Goal: Task Accomplishment & Management: Use online tool/utility

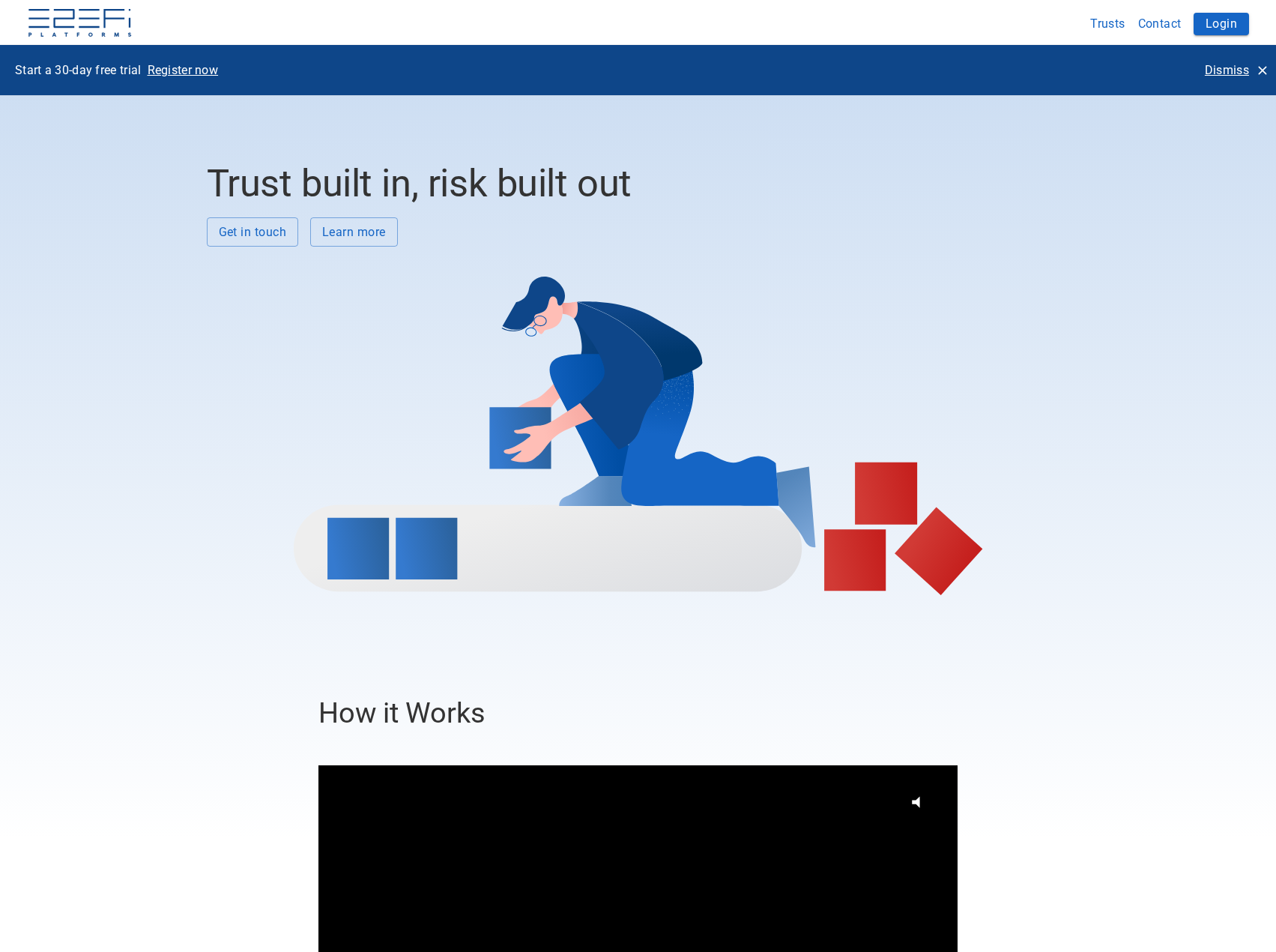
click at [1223, 70] on p "Dismiss" at bounding box center [1227, 70] width 44 height 17
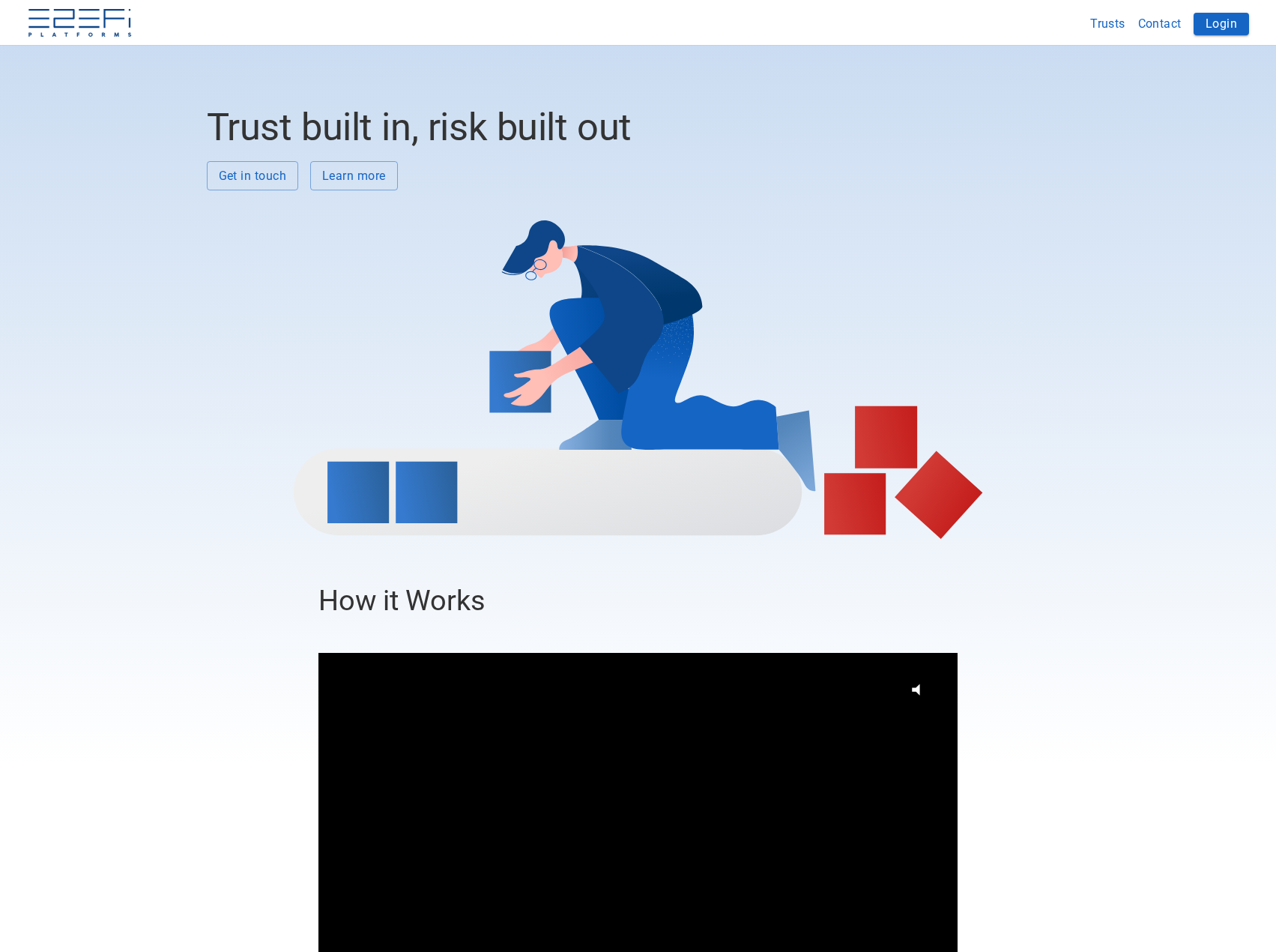
click at [1217, 16] on button "Login" at bounding box center [1221, 23] width 56 height 22
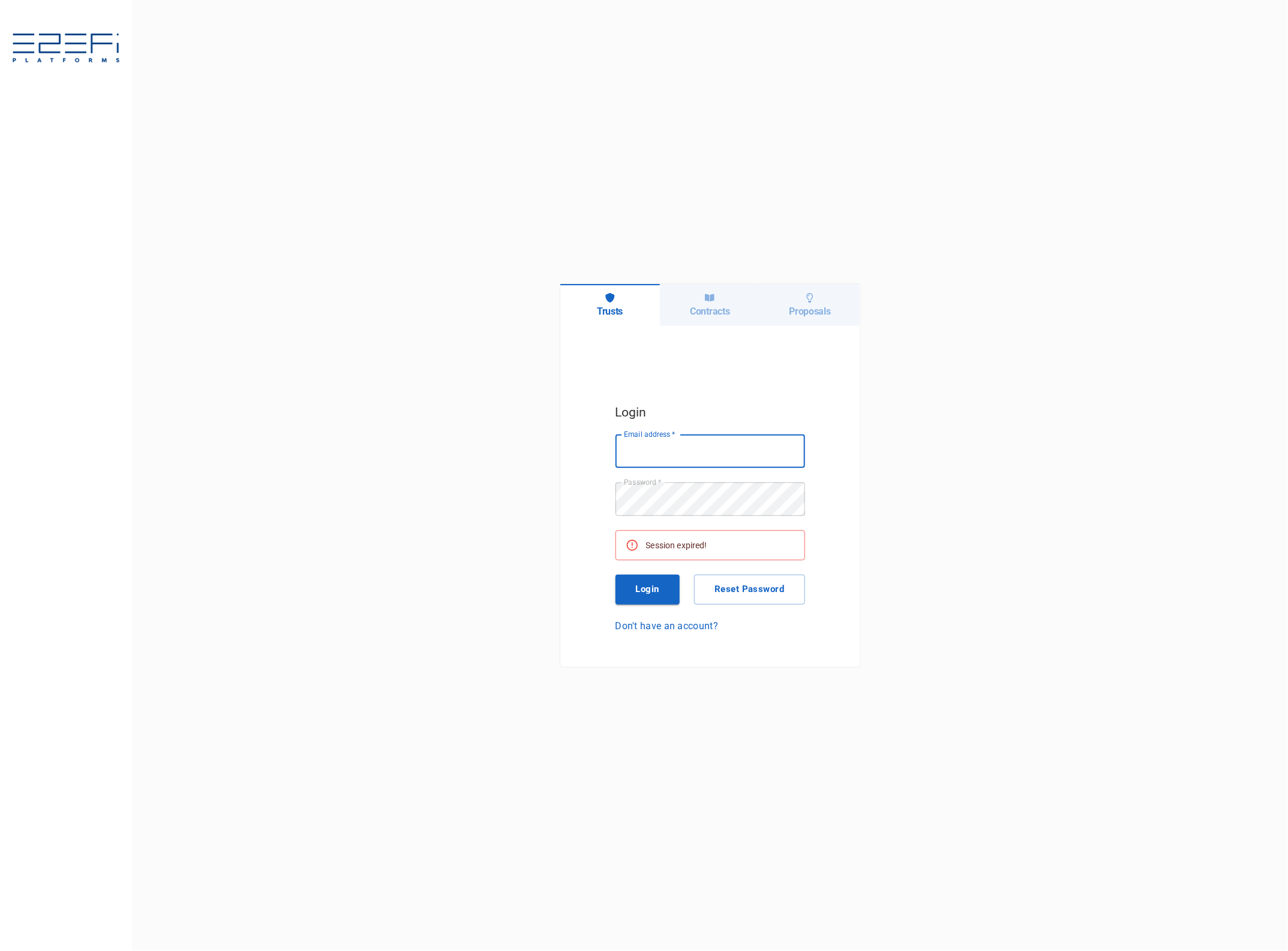
type input "[EMAIL_ADDRESS][DOMAIN_NAME]"
click at [649, 583] on button "Login" at bounding box center [648, 589] width 64 height 30
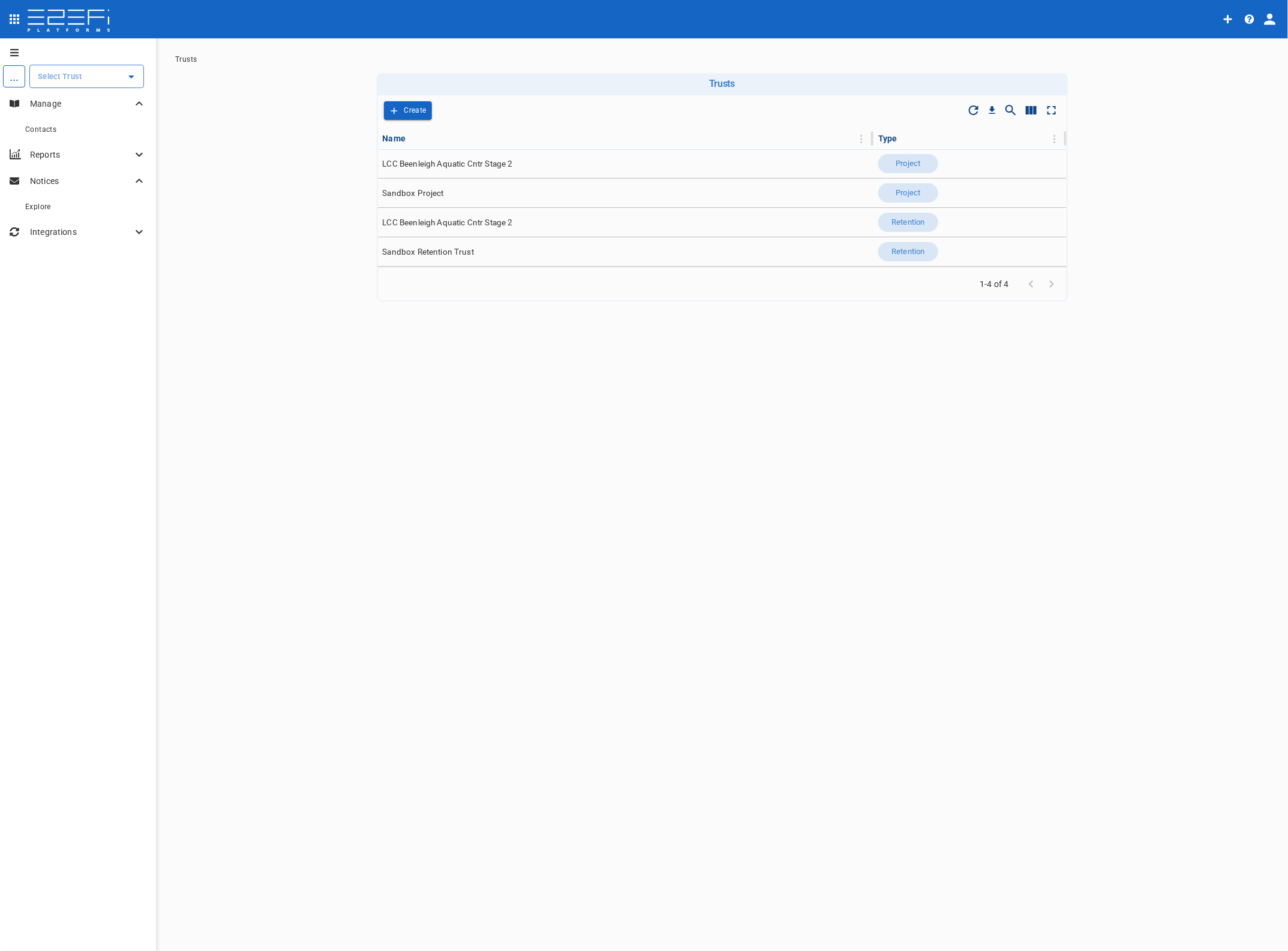
click at [81, 79] on input "text" at bounding box center [77, 77] width 86 height 12
click at [63, 136] on p "LCC Beenleigh A..." at bounding box center [58, 137] width 79 height 14
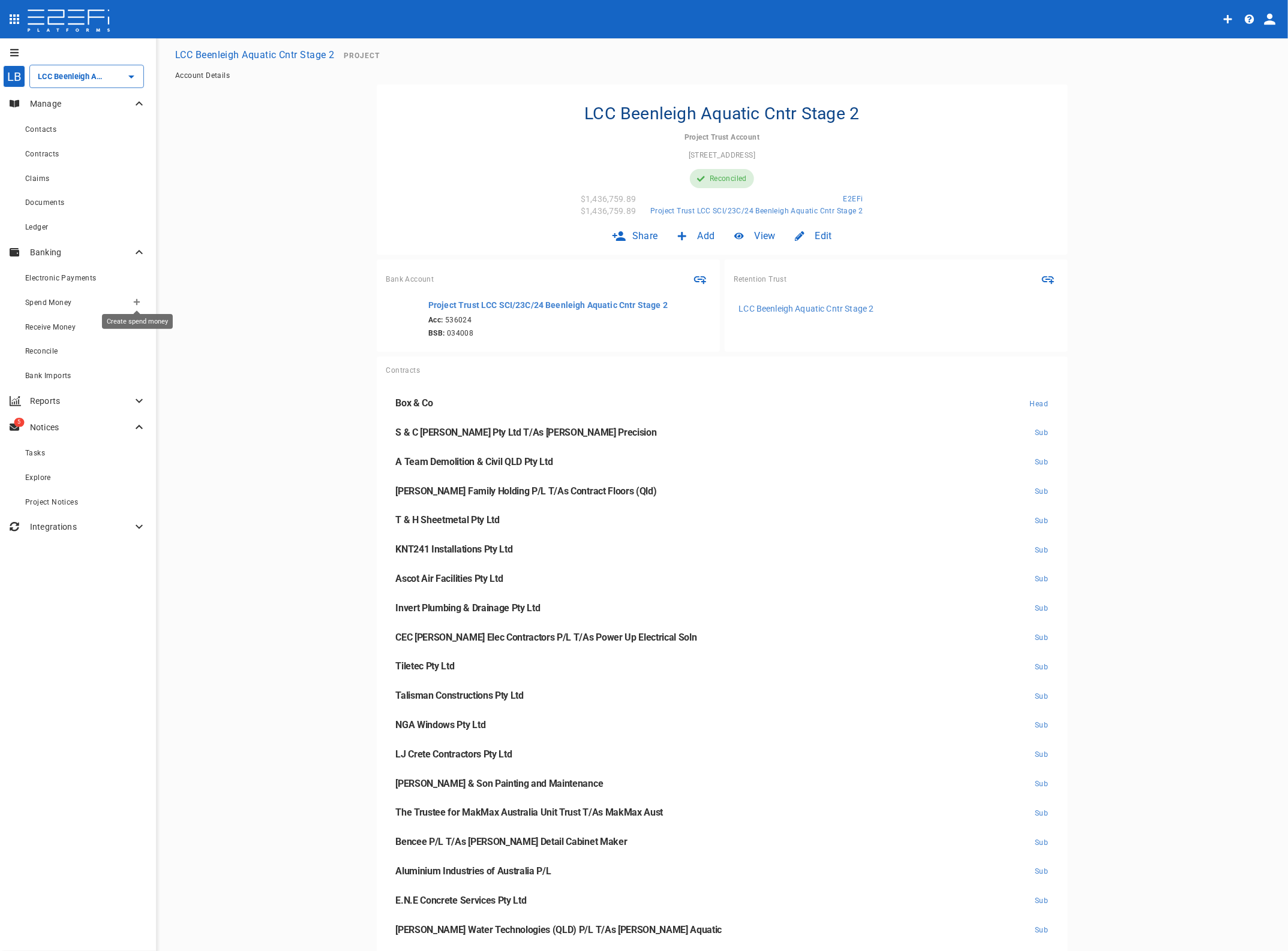
click at [136, 300] on icon "Create spend money" at bounding box center [136, 302] width 7 height 7
click at [157, 368] on span "Trustee Payment" at bounding box center [172, 370] width 72 height 14
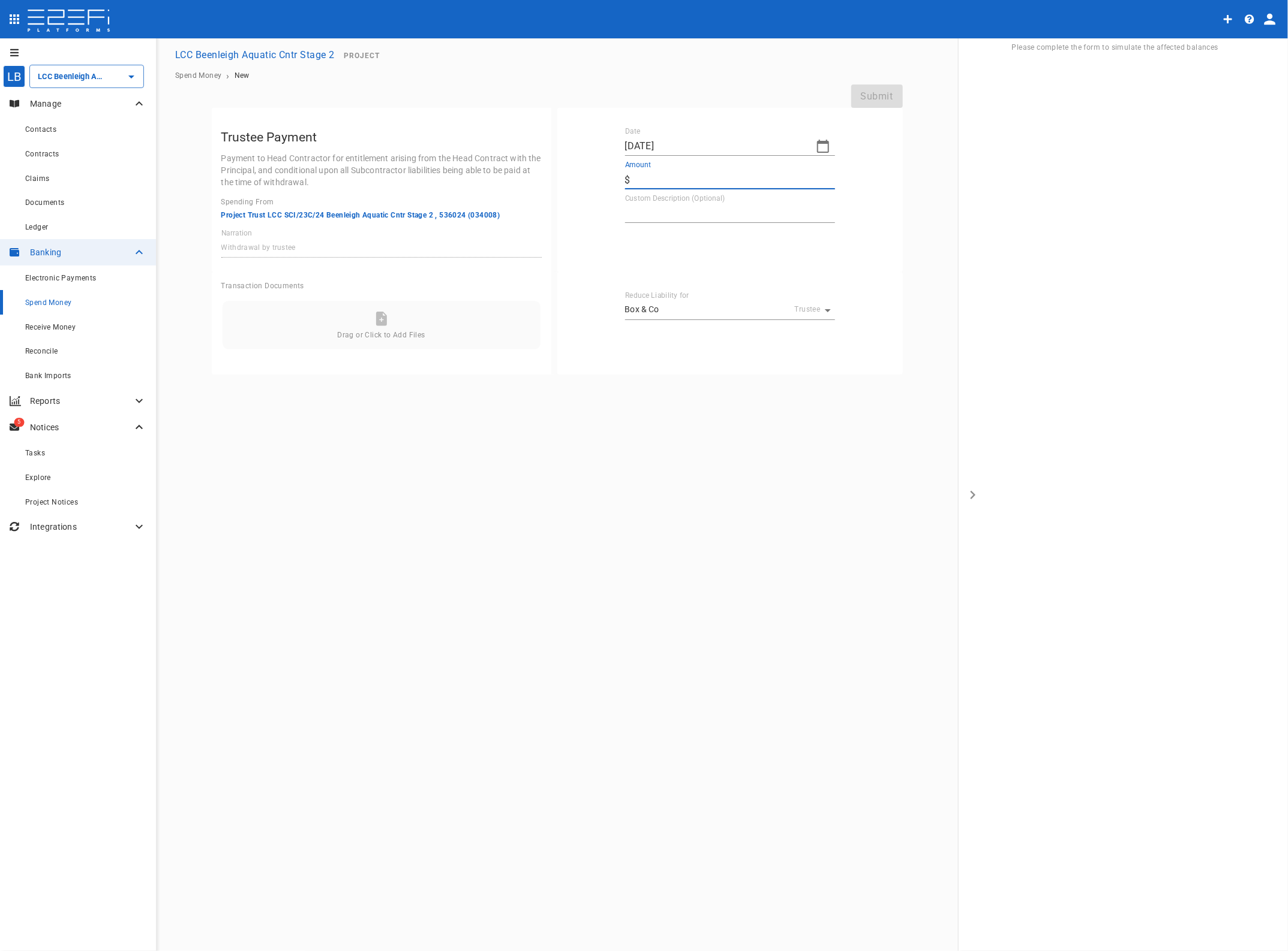
click at [666, 172] on input "Amount" at bounding box center [734, 179] width 200 height 19
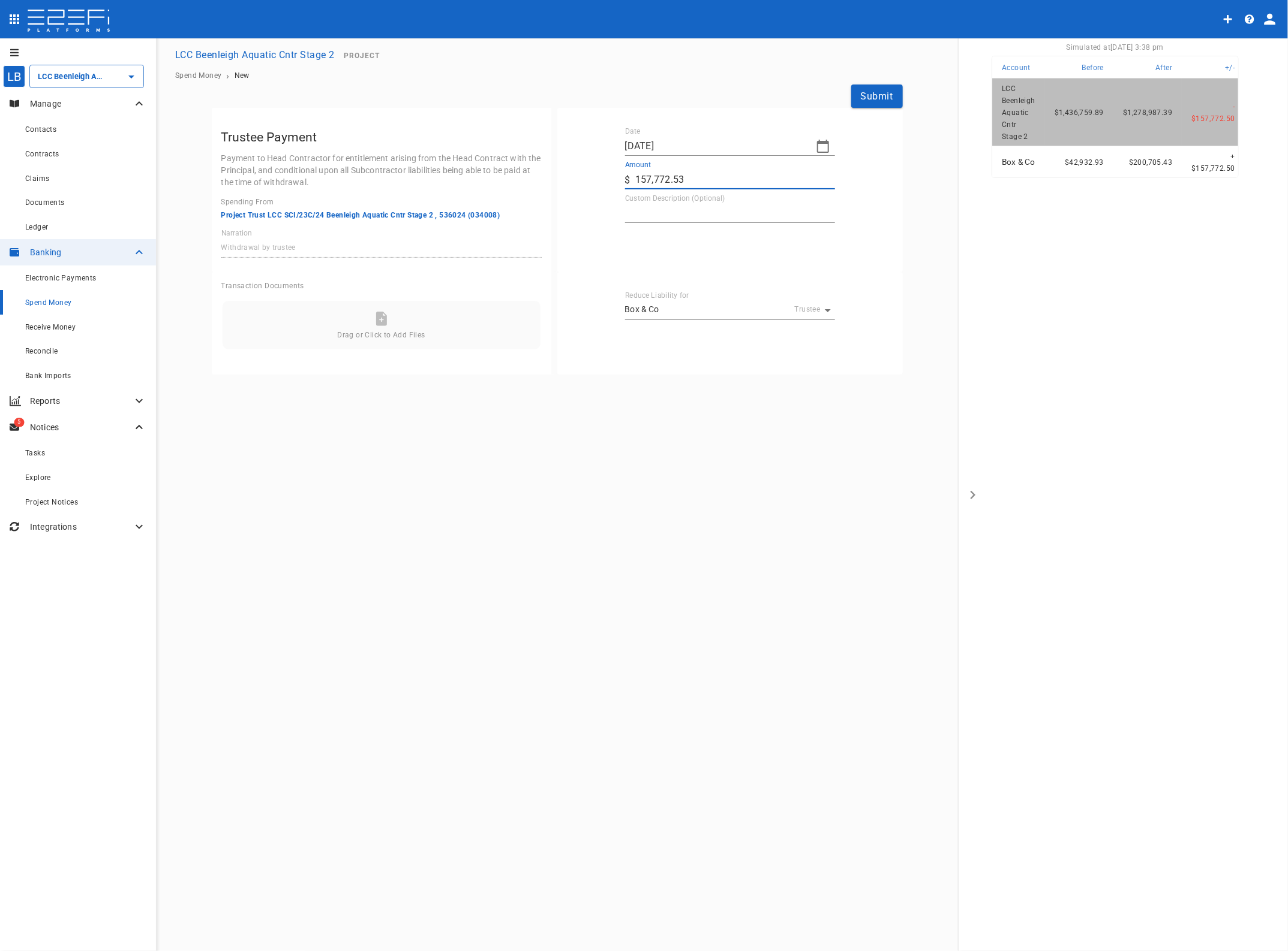
type input "157,772.53"
click at [649, 208] on textarea "Custom Description (Optional)" at bounding box center [730, 213] width 210 height 14
type textarea "July Prelims"
click at [876, 95] on button "Submit" at bounding box center [876, 96] width 51 height 24
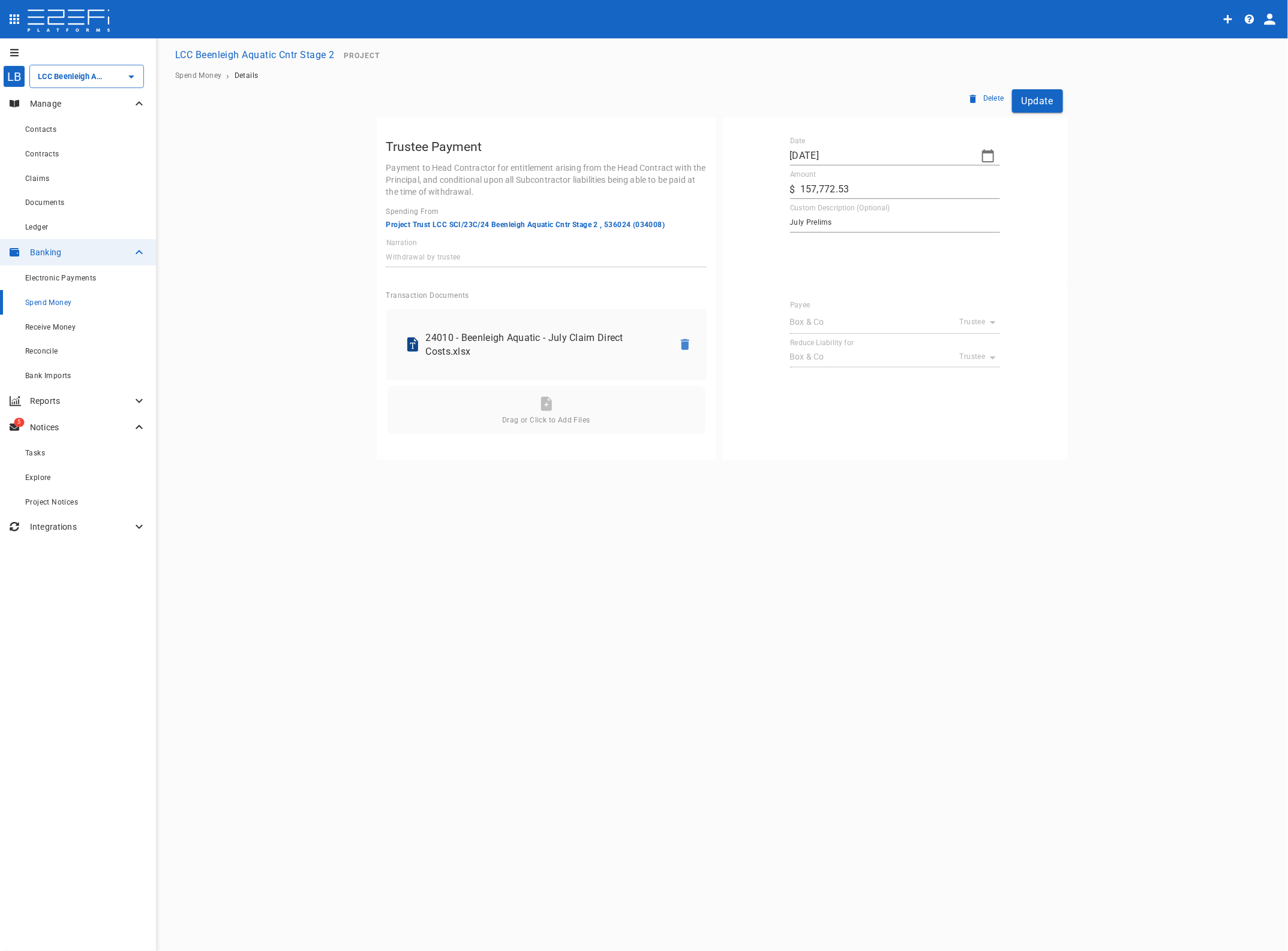
click at [1046, 102] on button "Update" at bounding box center [1037, 101] width 51 height 24
click at [51, 301] on span "Spend Money" at bounding box center [48, 303] width 46 height 8
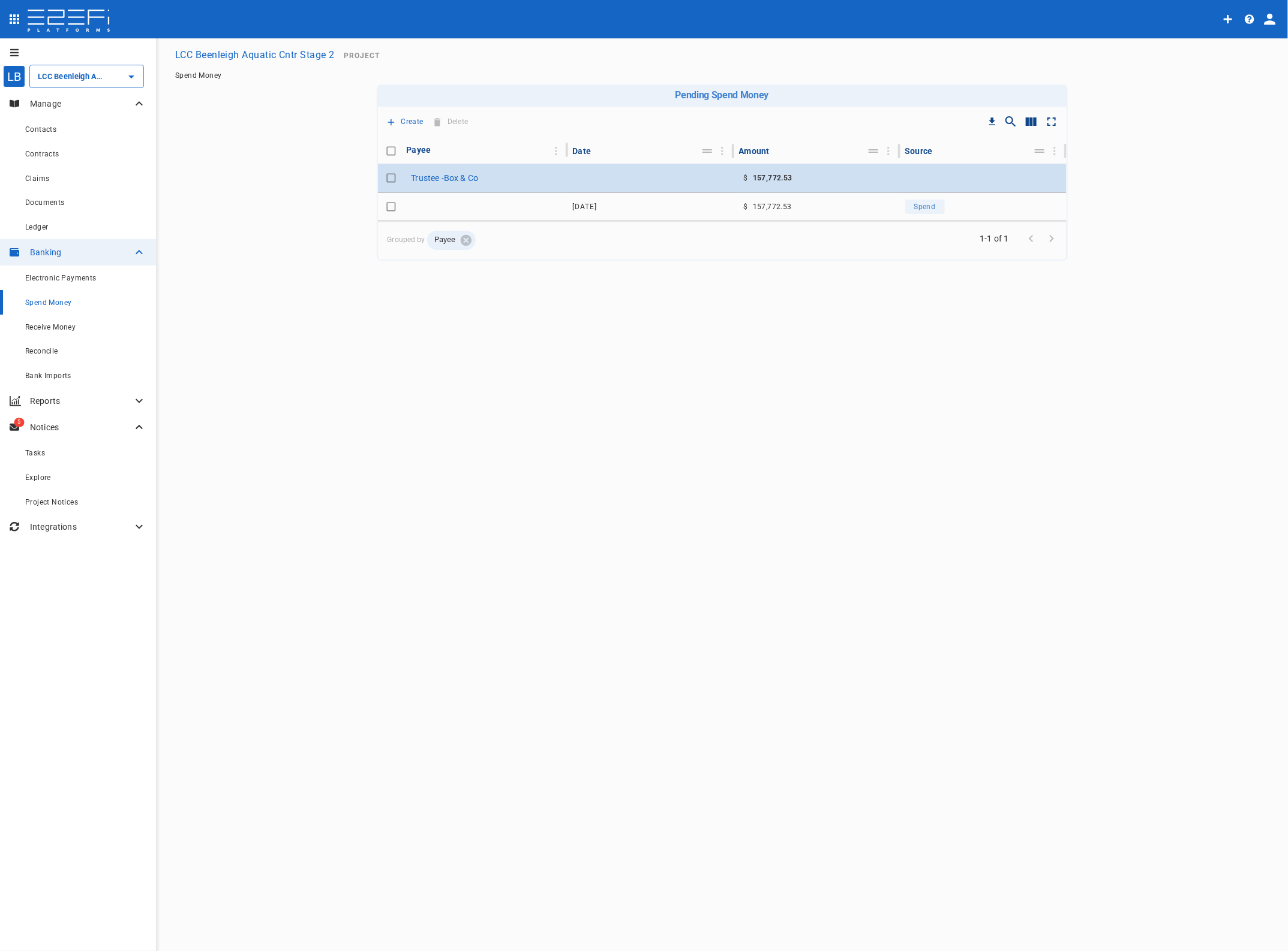
click at [54, 351] on span "Reconcile" at bounding box center [41, 351] width 33 height 8
